Goal: Task Accomplishment & Management: Complete application form

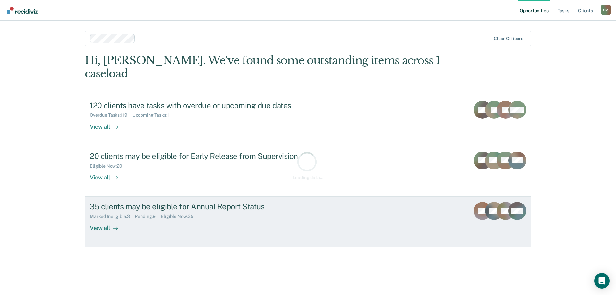
click at [334, 197] on link "35 clients may be eligible for Annual Report Status Marked Ineligible : 3 Pendi…" at bounding box center [308, 222] width 447 height 50
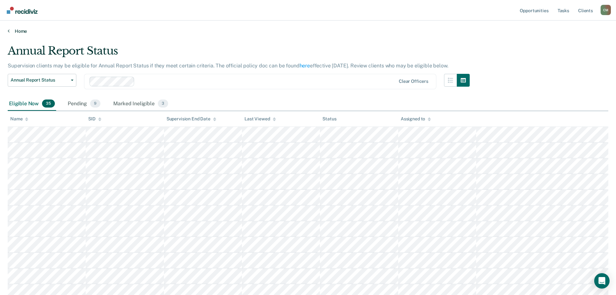
click at [21, 30] on link "Home" at bounding box center [308, 31] width 601 height 6
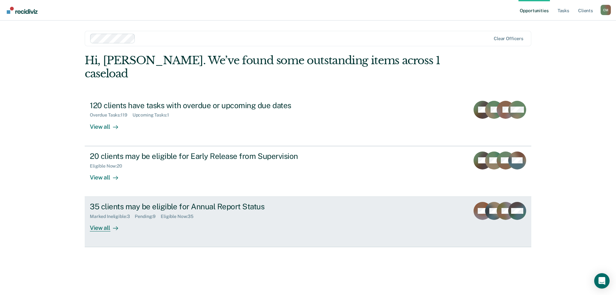
click at [172, 202] on div "35 clients may be eligible for Annual Report Status" at bounding box center [202, 206] width 225 height 9
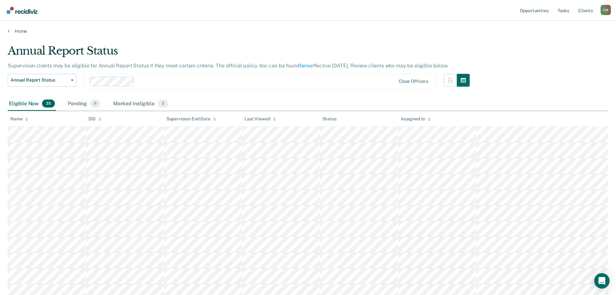
click at [27, 118] on icon at bounding box center [26, 118] width 3 height 2
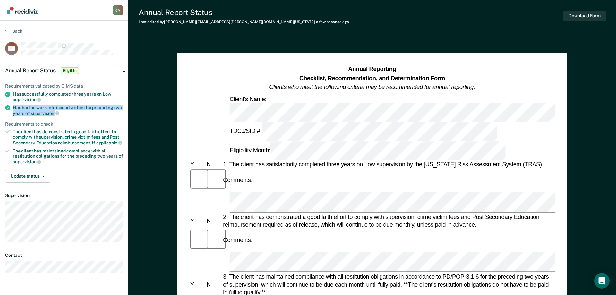
drag, startPoint x: 14, startPoint y: 106, endPoint x: 117, endPoint y: 113, distance: 102.6
click at [117, 113] on div "Has had no warrants issued within the preceding two years of supervision" at bounding box center [68, 110] width 110 height 11
copy div "Has had no warrants issued within the preceding two years of supervision"
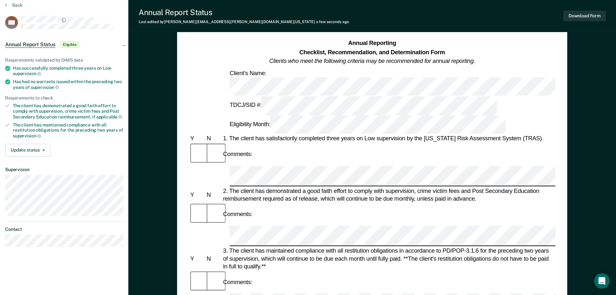
scroll to position [33, 0]
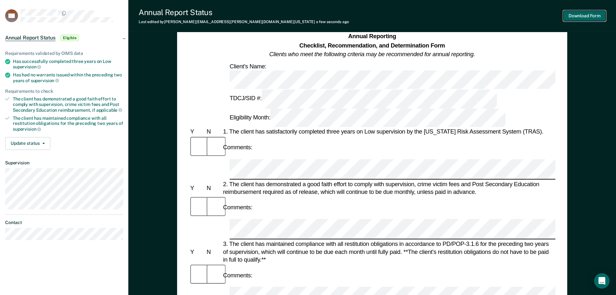
click at [593, 13] on button "Download Form" at bounding box center [585, 16] width 42 height 11
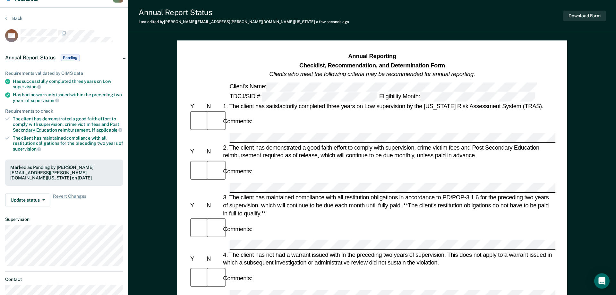
scroll to position [0, 0]
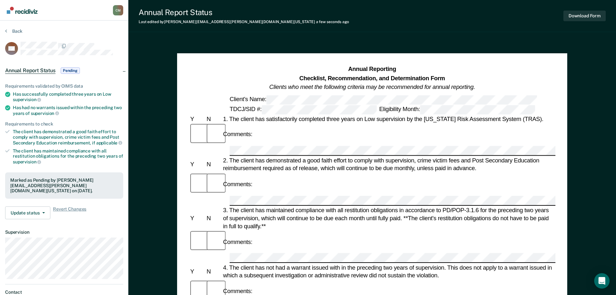
click at [9, 28] on section "Back ML Annual Report Status Pending Requirements validated by OIMS data Has su…" at bounding box center [64, 172] width 128 height 302
click at [9, 32] on button "Back" at bounding box center [13, 31] width 17 height 6
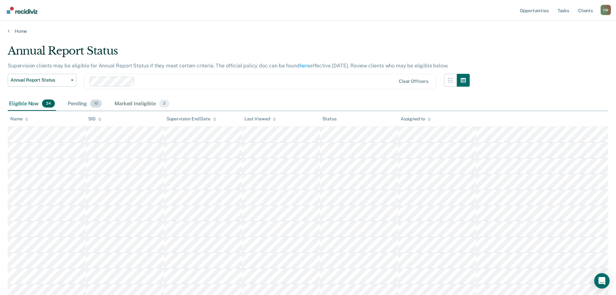
click at [85, 105] on div "Pending 10" at bounding box center [84, 104] width 37 height 14
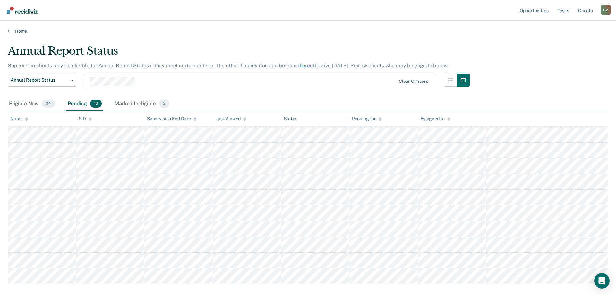
click at [25, 116] on div "Name" at bounding box center [19, 118] width 18 height 5
click at [31, 105] on div "Eligible Now 34" at bounding box center [32, 104] width 48 height 14
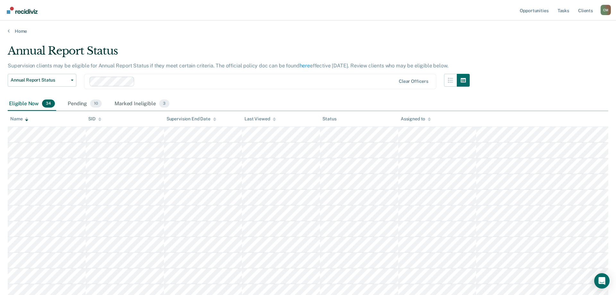
click at [27, 120] on icon at bounding box center [26, 120] width 3 height 2
click at [27, 118] on icon at bounding box center [26, 118] width 3 height 2
click at [26, 118] on icon at bounding box center [26, 118] width 3 height 2
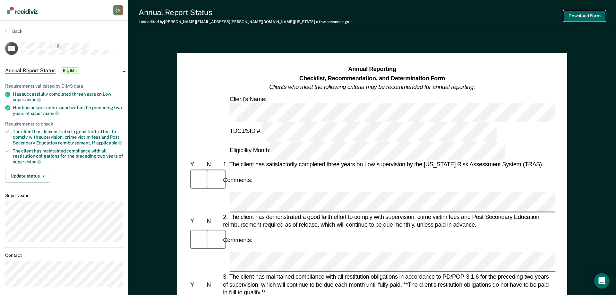
click at [589, 19] on button "Download Form" at bounding box center [585, 16] width 42 height 11
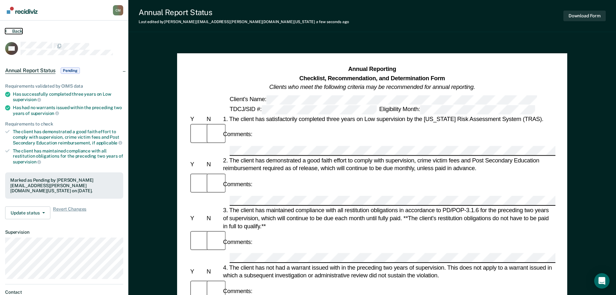
click at [6, 29] on icon at bounding box center [6, 30] width 2 height 5
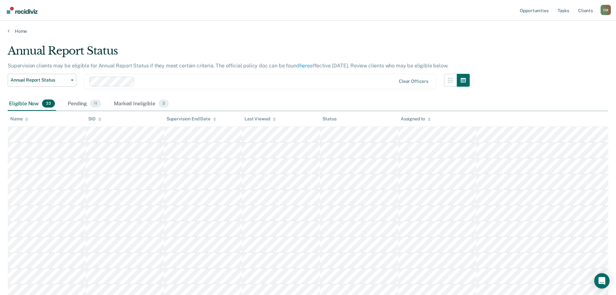
click at [25, 118] on div "Name" at bounding box center [19, 118] width 18 height 5
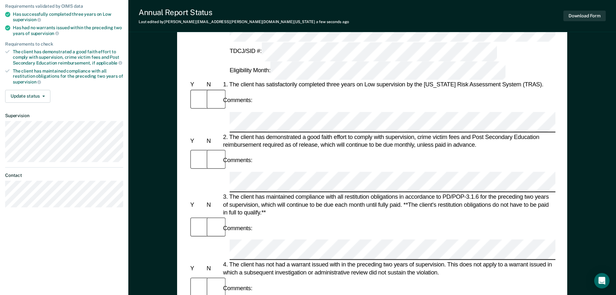
scroll to position [98, 0]
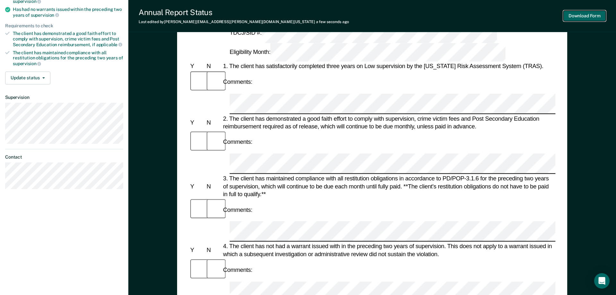
click at [593, 18] on button "Download Form" at bounding box center [585, 16] width 42 height 11
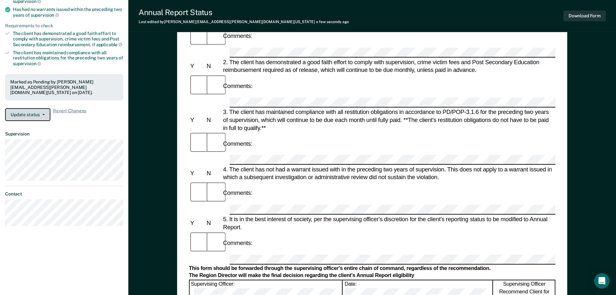
click at [33, 111] on button "Update status" at bounding box center [27, 114] width 45 height 13
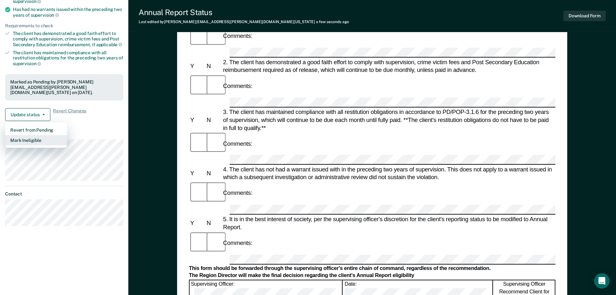
click at [40, 138] on button "Mark Ineligible" at bounding box center [36, 140] width 62 height 10
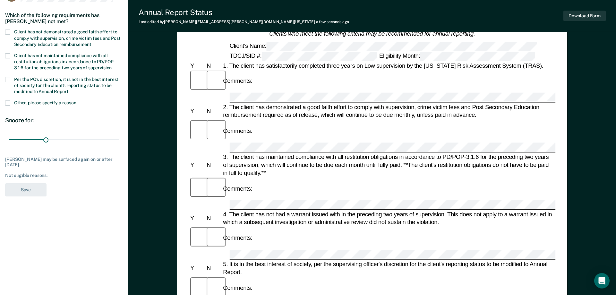
scroll to position [0, 0]
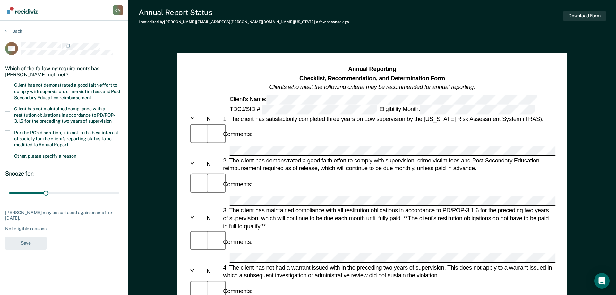
click at [6, 84] on span at bounding box center [7, 85] width 5 height 5
click at [91, 95] on input "Client has not demonstrated a good faith effort to comply with supervision, cri…" at bounding box center [91, 95] width 0 height 0
click at [8, 108] on span at bounding box center [7, 109] width 5 height 5
click at [112, 119] on input "Client has not maintained compliance with all restitution obligations in accord…" at bounding box center [112, 119] width 0 height 0
click at [8, 130] on span at bounding box center [7, 132] width 5 height 5
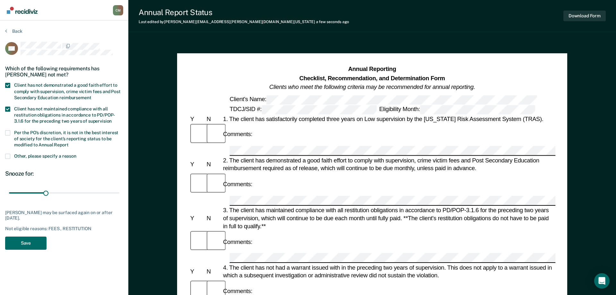
click at [69, 143] on input "Per the PO’s discretion, it is not in the best interest of society for the clie…" at bounding box center [69, 143] width 0 height 0
click at [29, 246] on button "Save" at bounding box center [25, 243] width 41 height 13
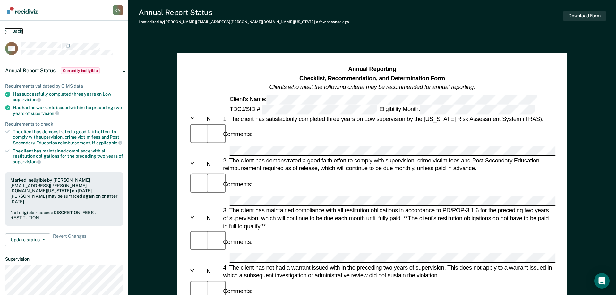
click at [7, 30] on button "Back" at bounding box center [13, 31] width 17 height 6
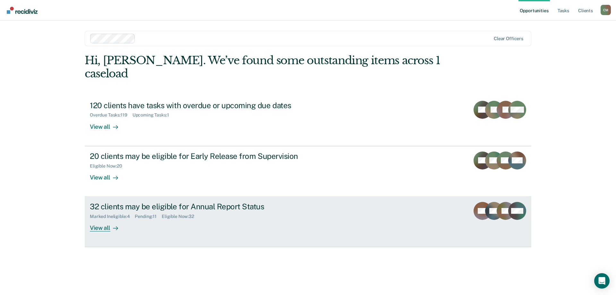
click at [124, 202] on div "32 clients may be eligible for Annual Report Status" at bounding box center [202, 206] width 225 height 9
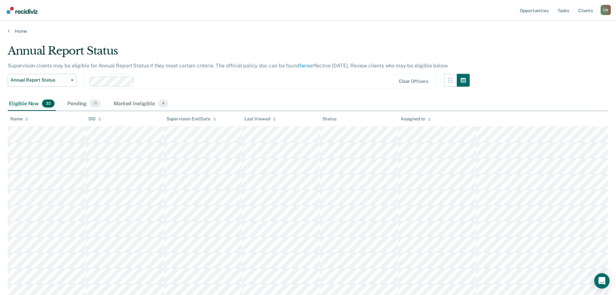
click at [24, 119] on div "Name" at bounding box center [19, 118] width 18 height 5
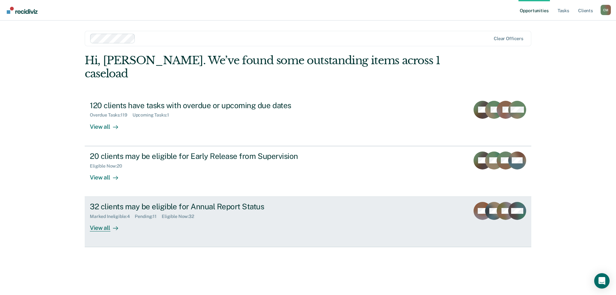
click at [169, 202] on div "32 clients may be eligible for Annual Report Status" at bounding box center [202, 206] width 225 height 9
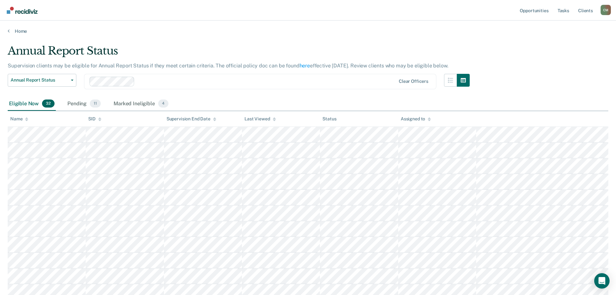
click at [25, 119] on div "Name" at bounding box center [19, 118] width 18 height 5
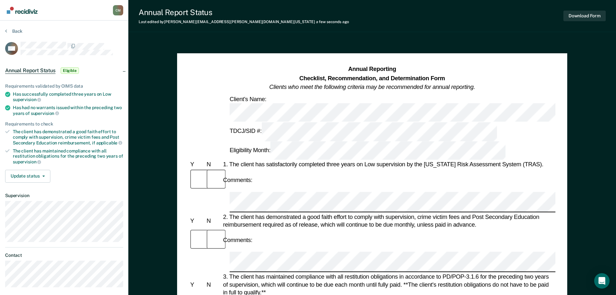
click at [257, 229] on div "Comments:" at bounding box center [372, 240] width 367 height 22
click at [586, 14] on button "Download Form" at bounding box center [585, 16] width 42 height 11
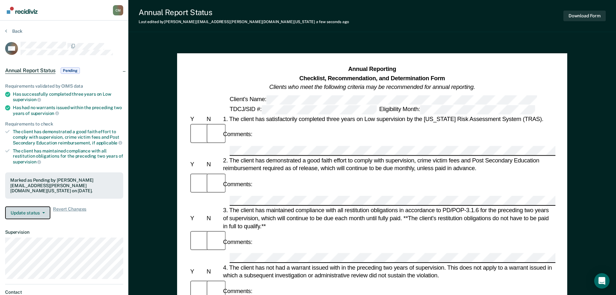
click at [36, 214] on button "Update status" at bounding box center [27, 212] width 45 height 13
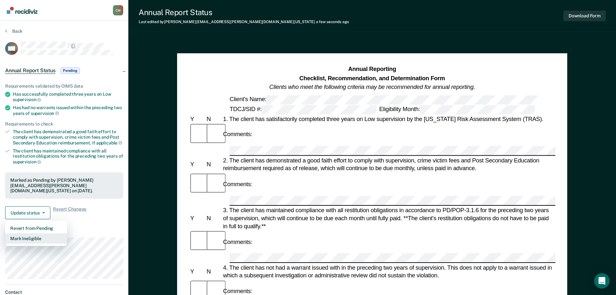
click at [39, 238] on button "Mark Ineligible" at bounding box center [36, 238] width 62 height 10
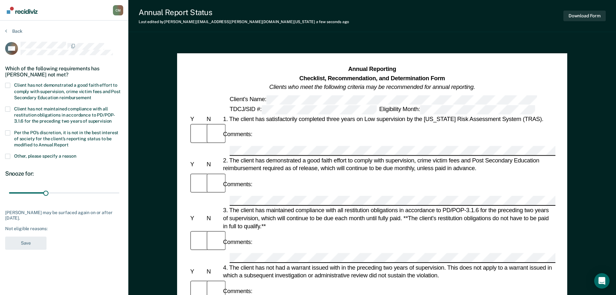
click at [7, 130] on span at bounding box center [7, 132] width 5 height 5
click at [69, 143] on input "Per the PO’s discretion, it is not in the best interest of society for the clie…" at bounding box center [69, 143] width 0 height 0
click at [7, 86] on span at bounding box center [7, 85] width 5 height 5
click at [91, 95] on input "Client has not demonstrated a good faith effort to comply with supervision, cri…" at bounding box center [91, 95] width 0 height 0
click at [31, 241] on button "Save" at bounding box center [25, 243] width 41 height 13
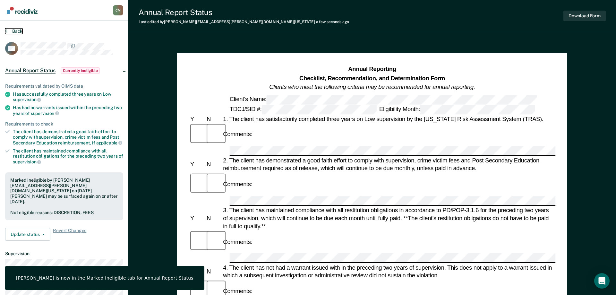
click at [18, 30] on button "Back" at bounding box center [13, 31] width 17 height 6
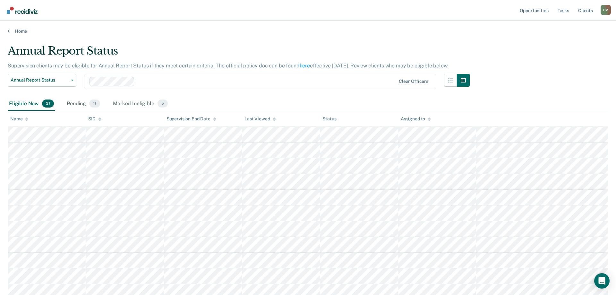
click at [25, 119] on icon at bounding box center [26, 119] width 3 height 4
click at [129, 106] on div "Marked Ineligible 5" at bounding box center [140, 104] width 57 height 14
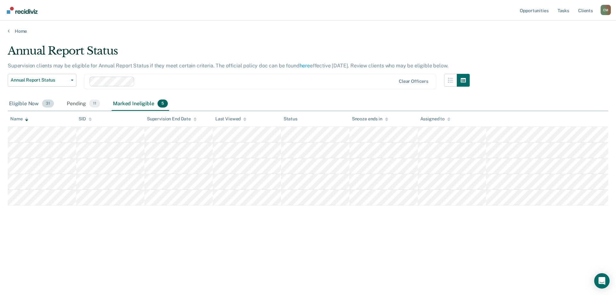
click at [22, 100] on div "Eligible Now 31" at bounding box center [32, 104] width 48 height 14
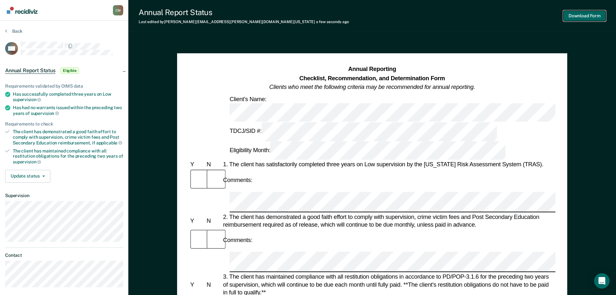
click at [592, 14] on button "Download Form" at bounding box center [585, 16] width 42 height 11
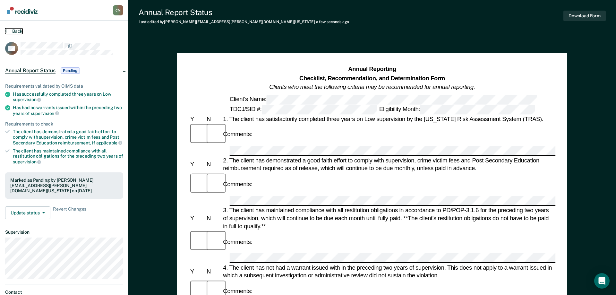
click at [16, 32] on button "Back" at bounding box center [13, 31] width 17 height 6
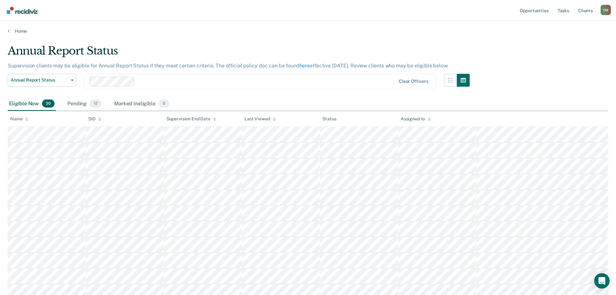
click at [31, 108] on div "Eligible Now 30" at bounding box center [32, 104] width 48 height 14
click at [26, 118] on icon at bounding box center [26, 118] width 3 height 2
click at [91, 104] on span "12" at bounding box center [96, 103] width 12 height 8
